Goal: Navigation & Orientation: Find specific page/section

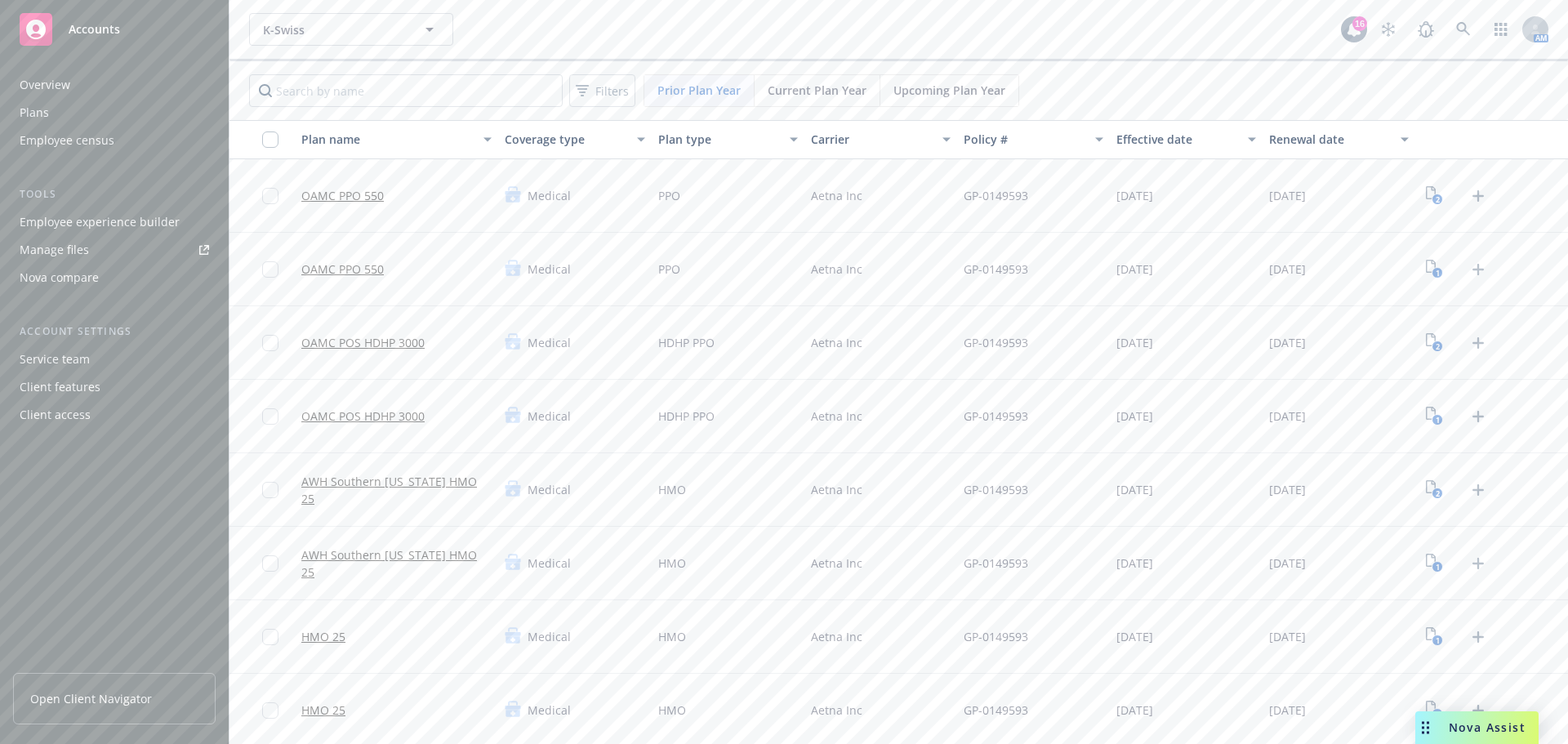
drag, startPoint x: 0, startPoint y: 0, endPoint x: 788, endPoint y: 12, distance: 788.1
click at [804, 14] on div "K-Swiss K-Swiss" at bounding box center [794, 29] width 1091 height 33
click at [337, 33] on span "K-Swiss" at bounding box center [333, 29] width 142 height 17
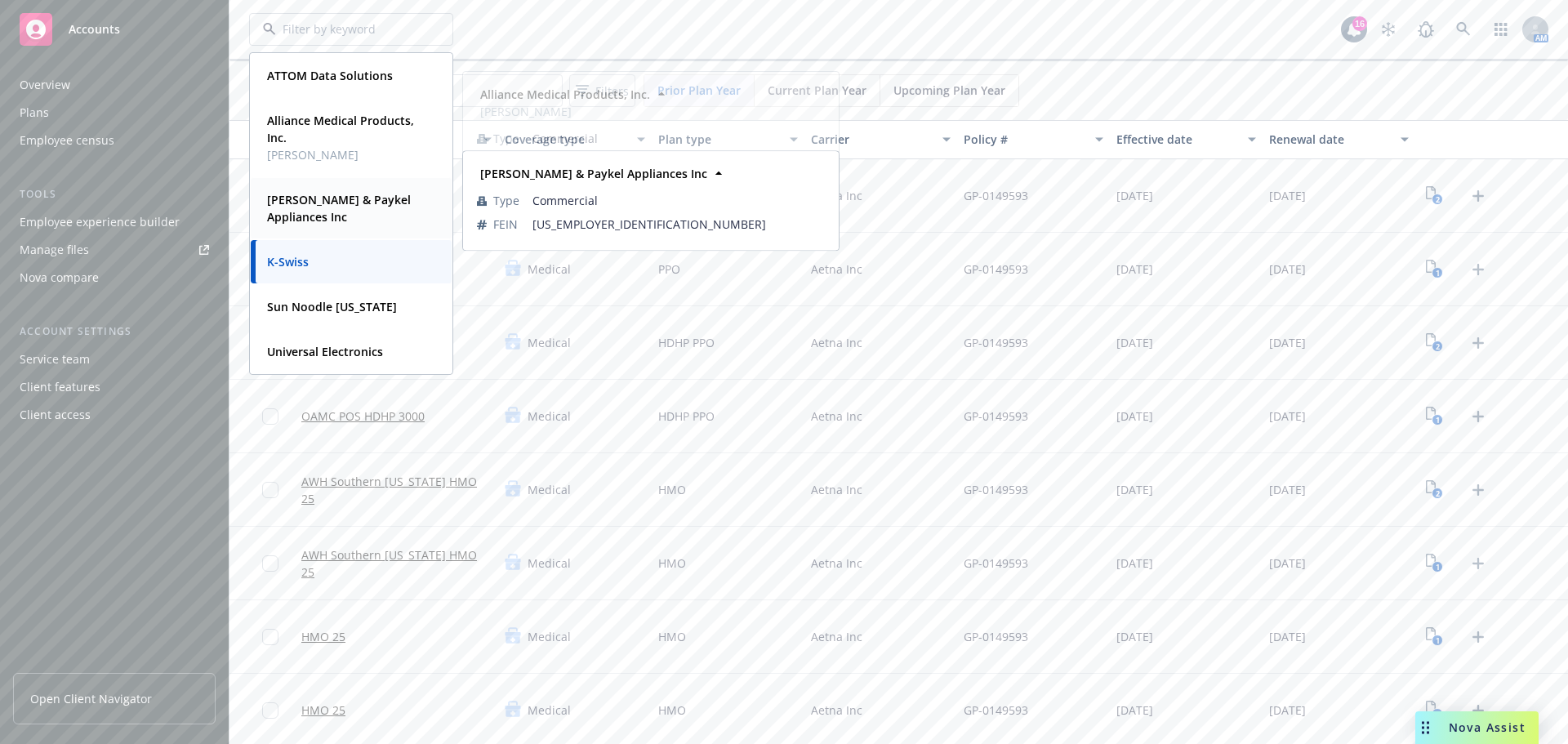
click at [310, 208] on span "[PERSON_NAME] & Paykel Appliances Inc" at bounding box center [350, 208] width 165 height 34
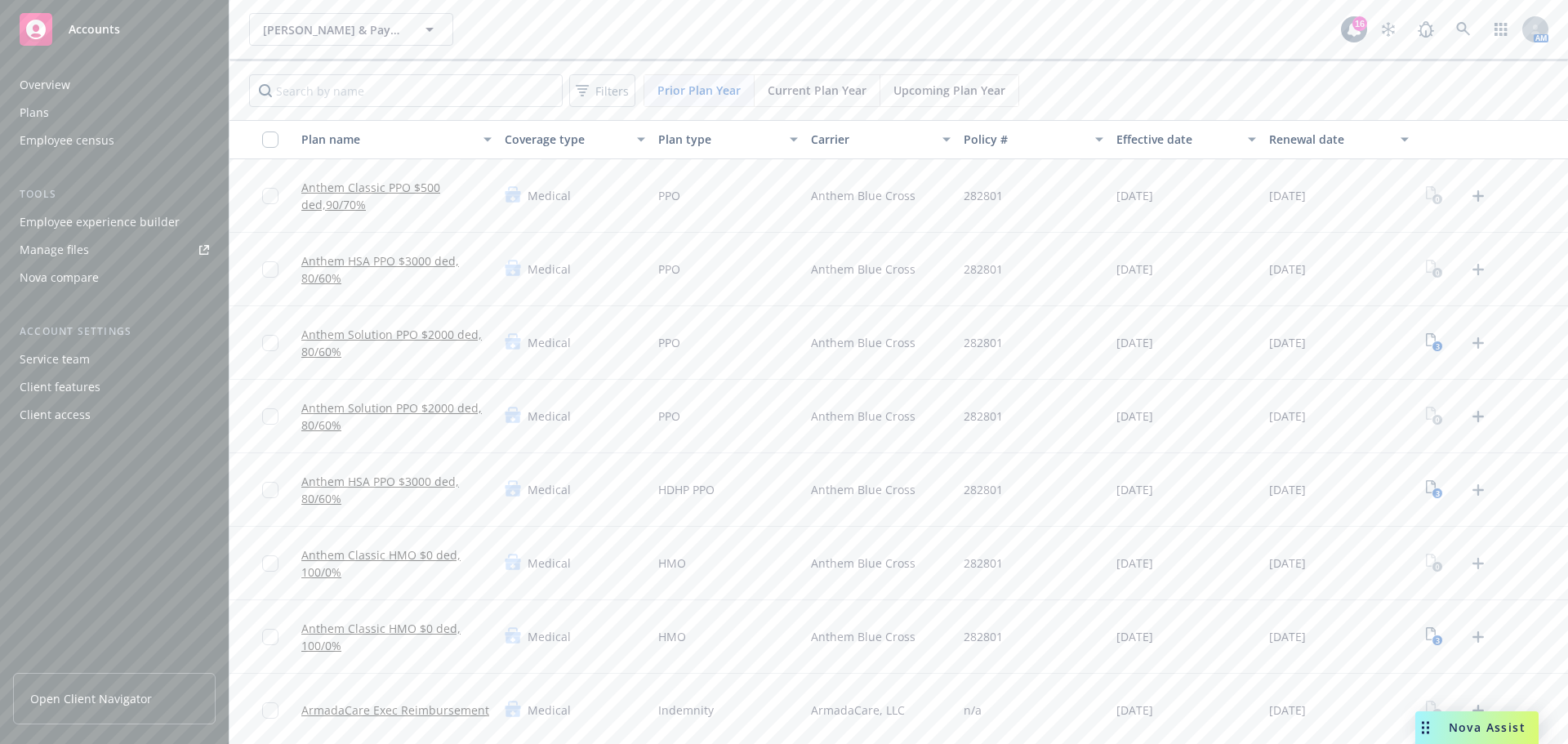
click at [97, 222] on div "Employee experience builder" at bounding box center [99, 222] width 160 height 26
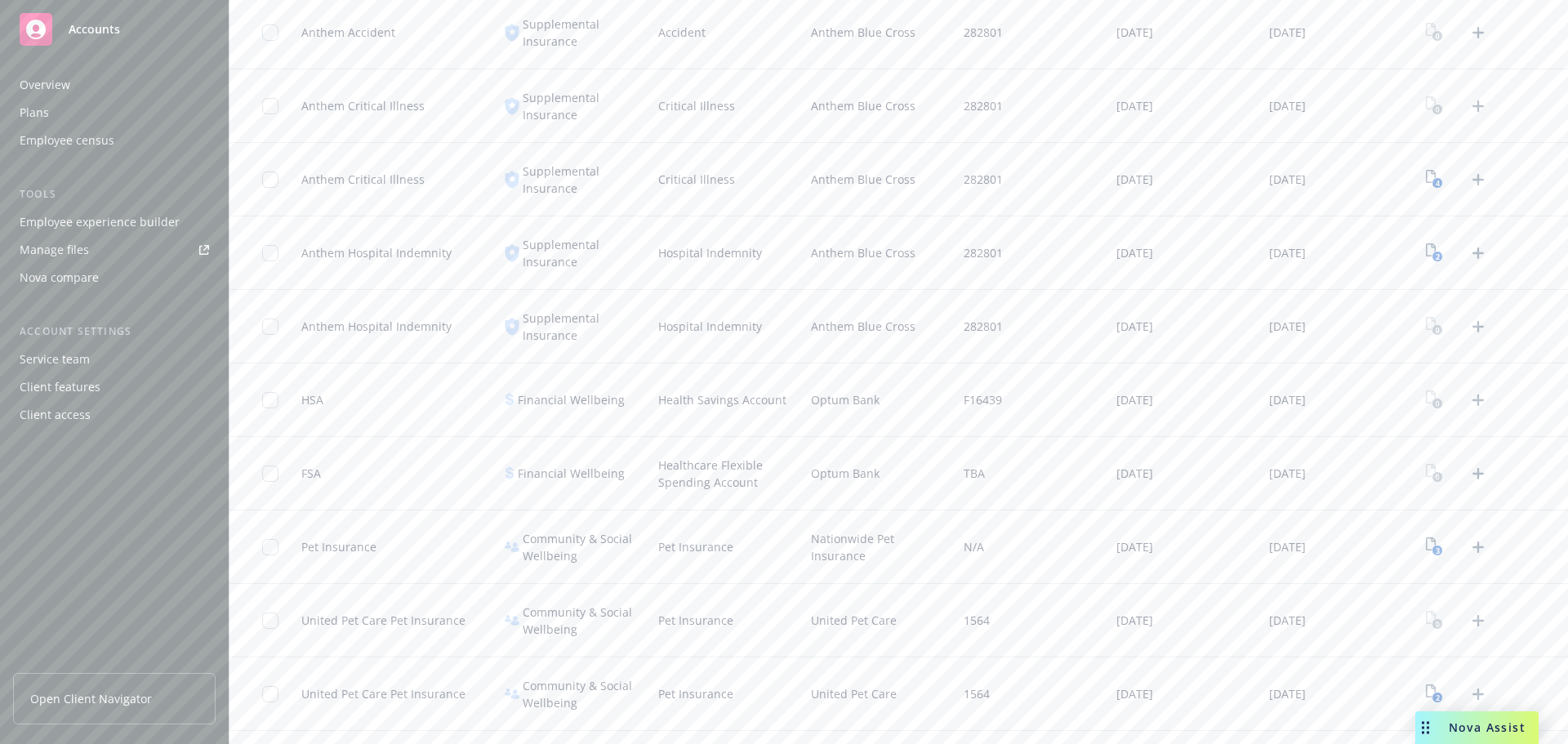
scroll to position [2428, 0]
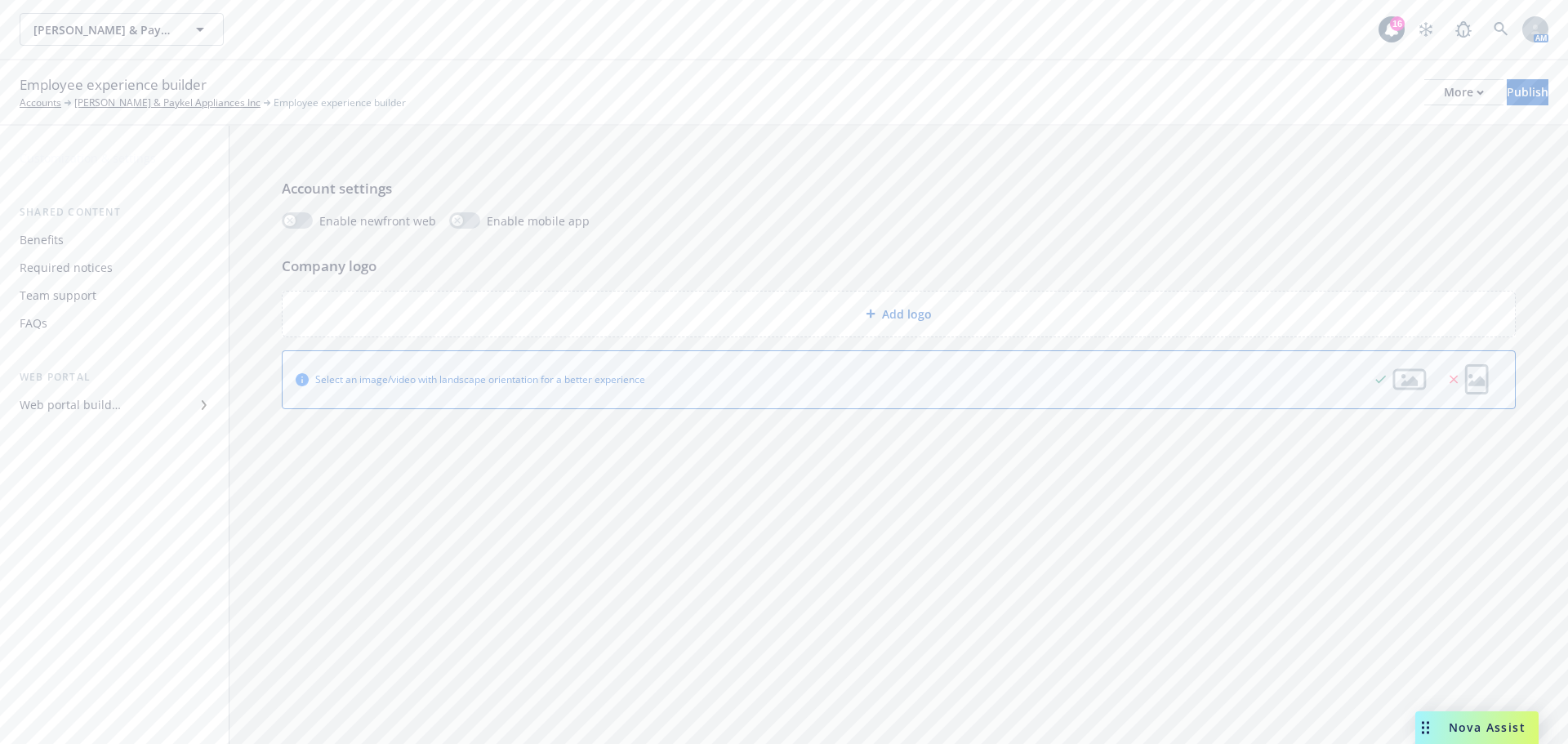
click at [1426, 78] on div "Employee experience builder Accounts [PERSON_NAME] & Paykel Appliances Inc Empl…" at bounding box center [784, 91] width 1528 height 36
click at [1443, 95] on div "More" at bounding box center [1462, 92] width 40 height 25
click at [1304, 187] on div "Copy preview link Copy portal link Configure test user to preview app" at bounding box center [1328, 161] width 242 height 98
click at [84, 262] on div "Required notices" at bounding box center [66, 268] width 93 height 26
click at [46, 244] on div "Benefits" at bounding box center [41, 240] width 44 height 26
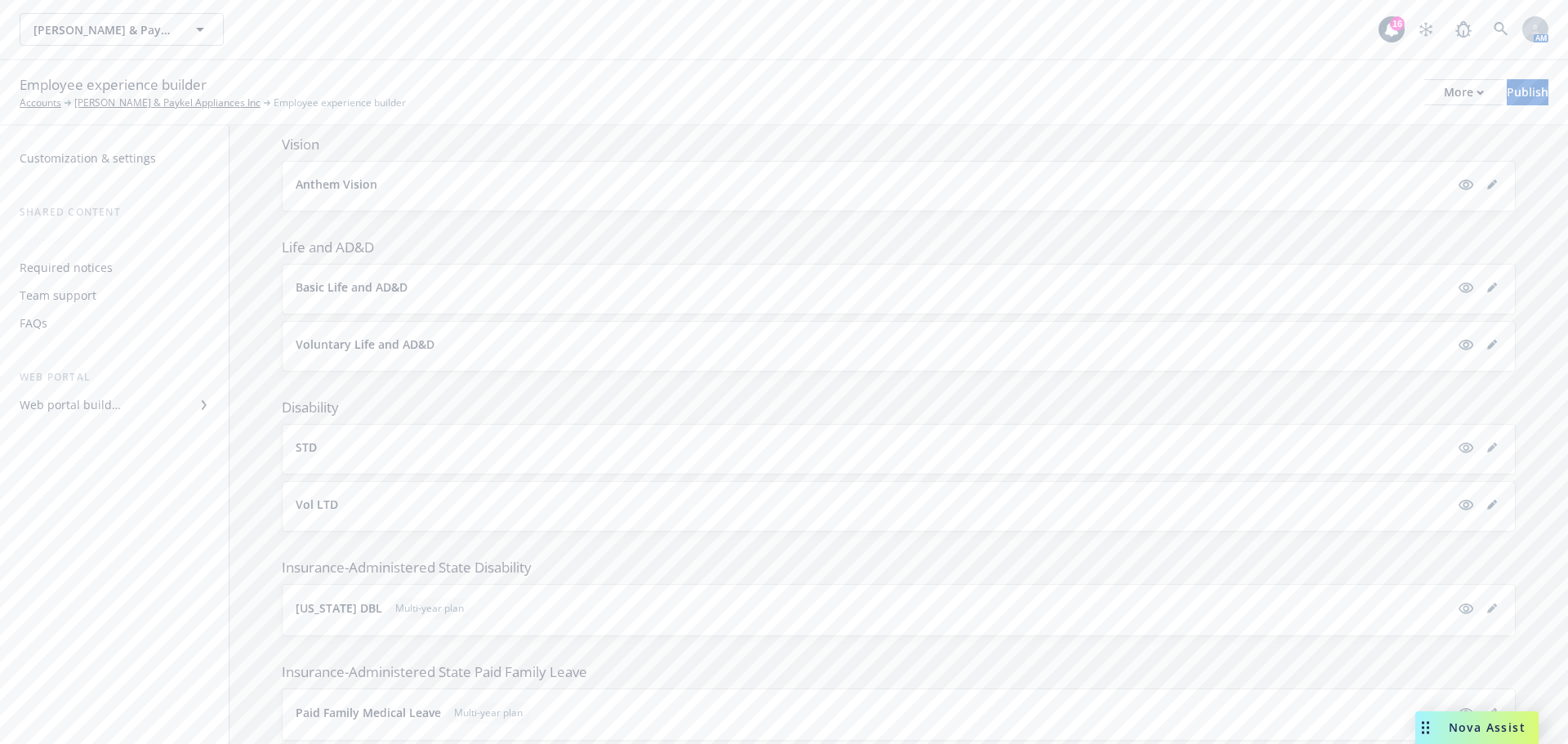
scroll to position [1182, 0]
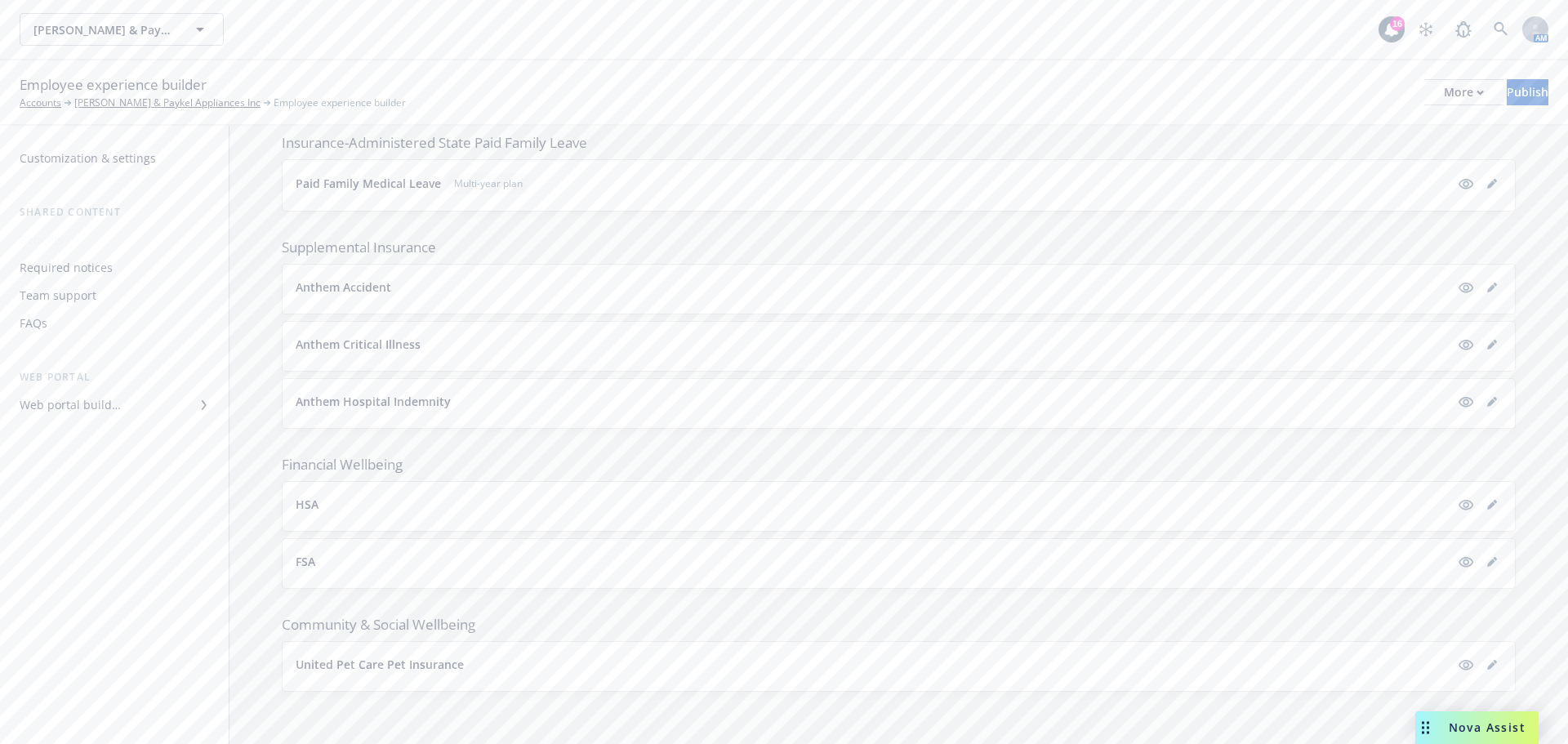
click at [61, 271] on div "Required notices" at bounding box center [66, 268] width 93 height 26
click at [67, 308] on div "Team support" at bounding box center [57, 295] width 77 height 26
click at [40, 325] on div "FAQs" at bounding box center [33, 324] width 28 height 26
click at [68, 406] on div "Web portal builder" at bounding box center [69, 405] width 101 height 26
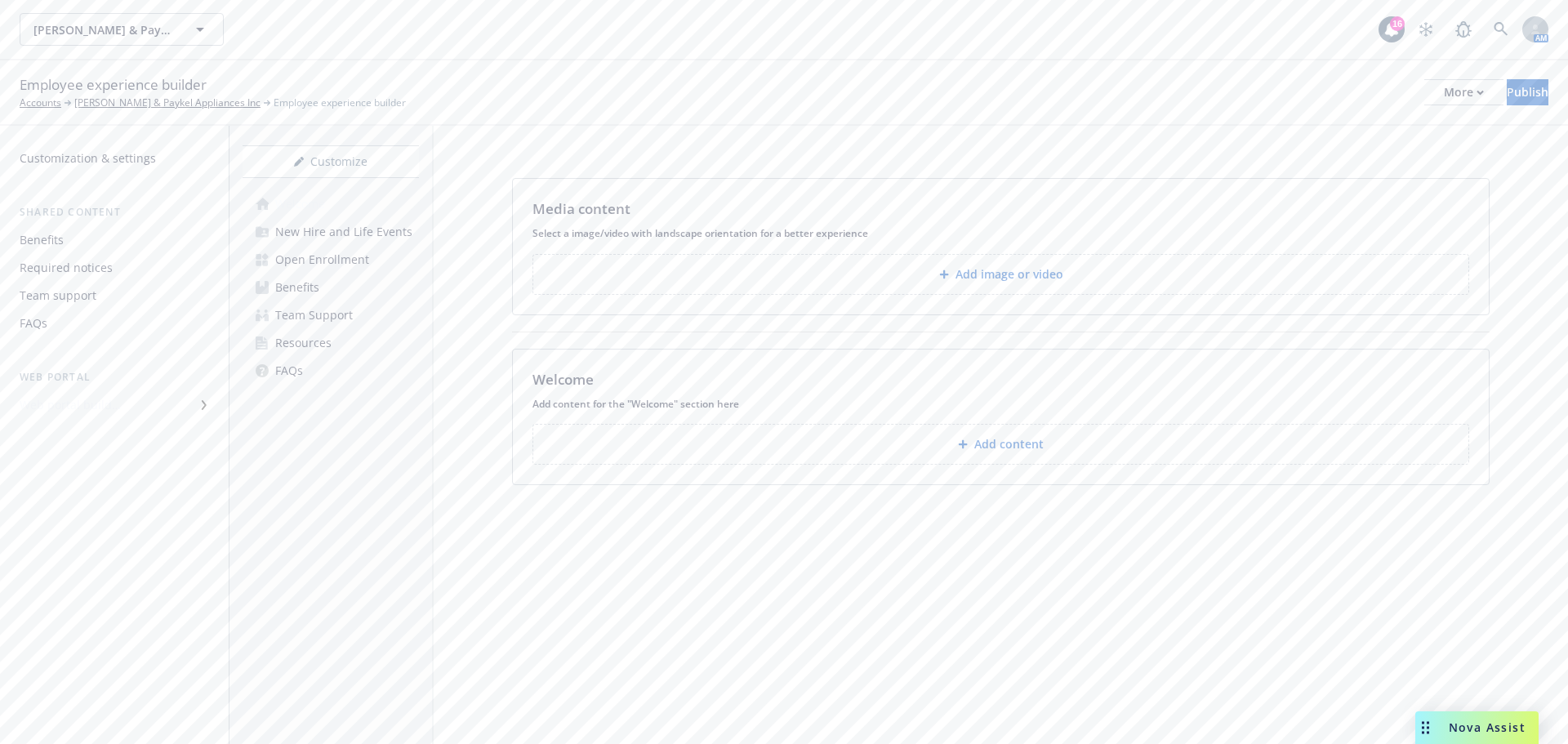
click at [79, 158] on div "Customization & settings" at bounding box center [87, 158] width 136 height 26
